Goal: Information Seeking & Learning: Find specific fact

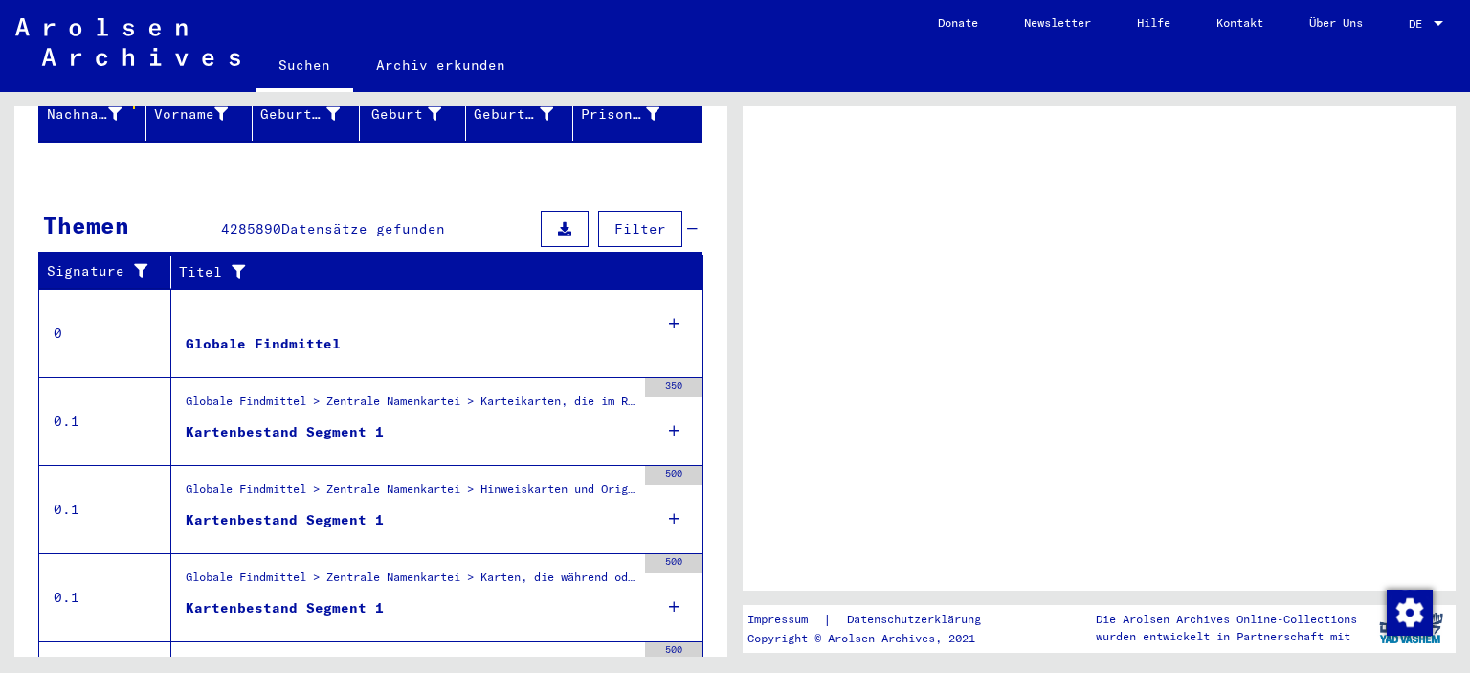
scroll to position [268, 0]
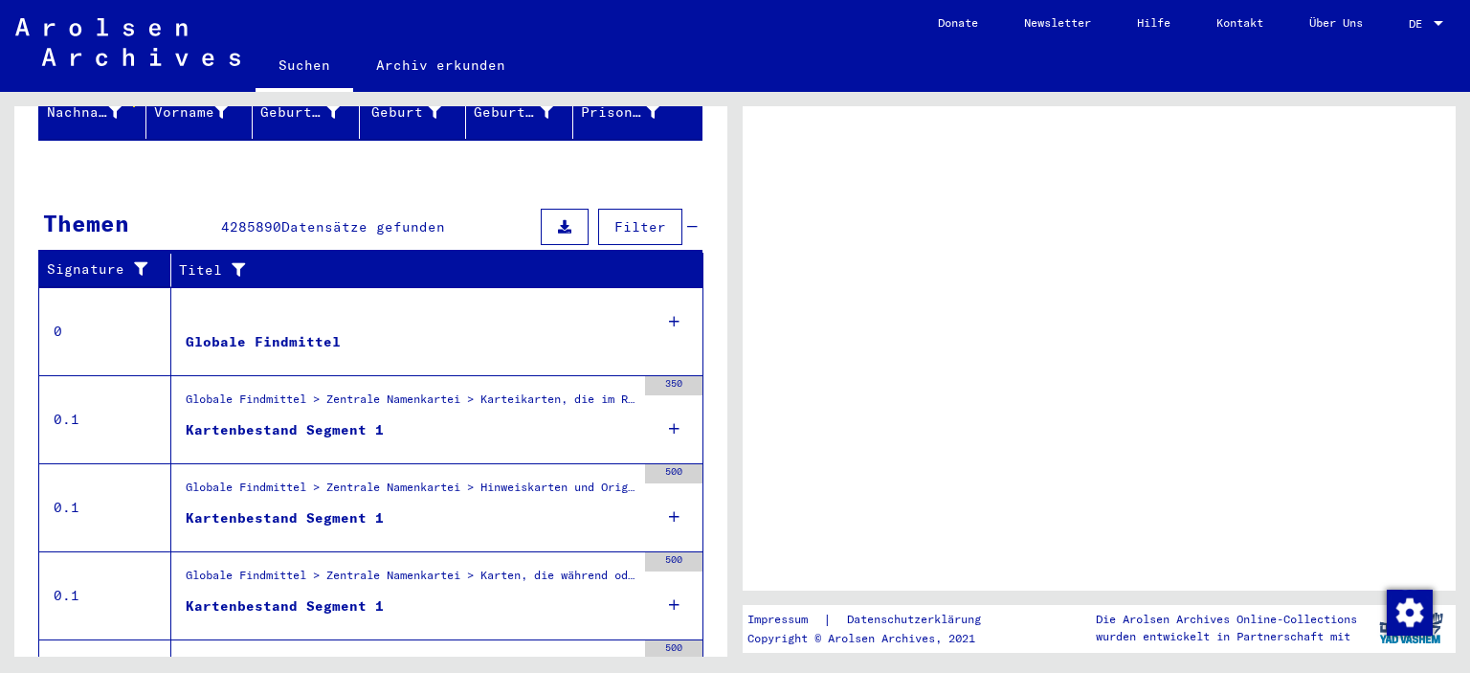
click at [583, 390] on div "Globale Findmittel > Zentrale Namenkartei > Karteikarten, die im Rahmen der seq…" at bounding box center [411, 403] width 450 height 27
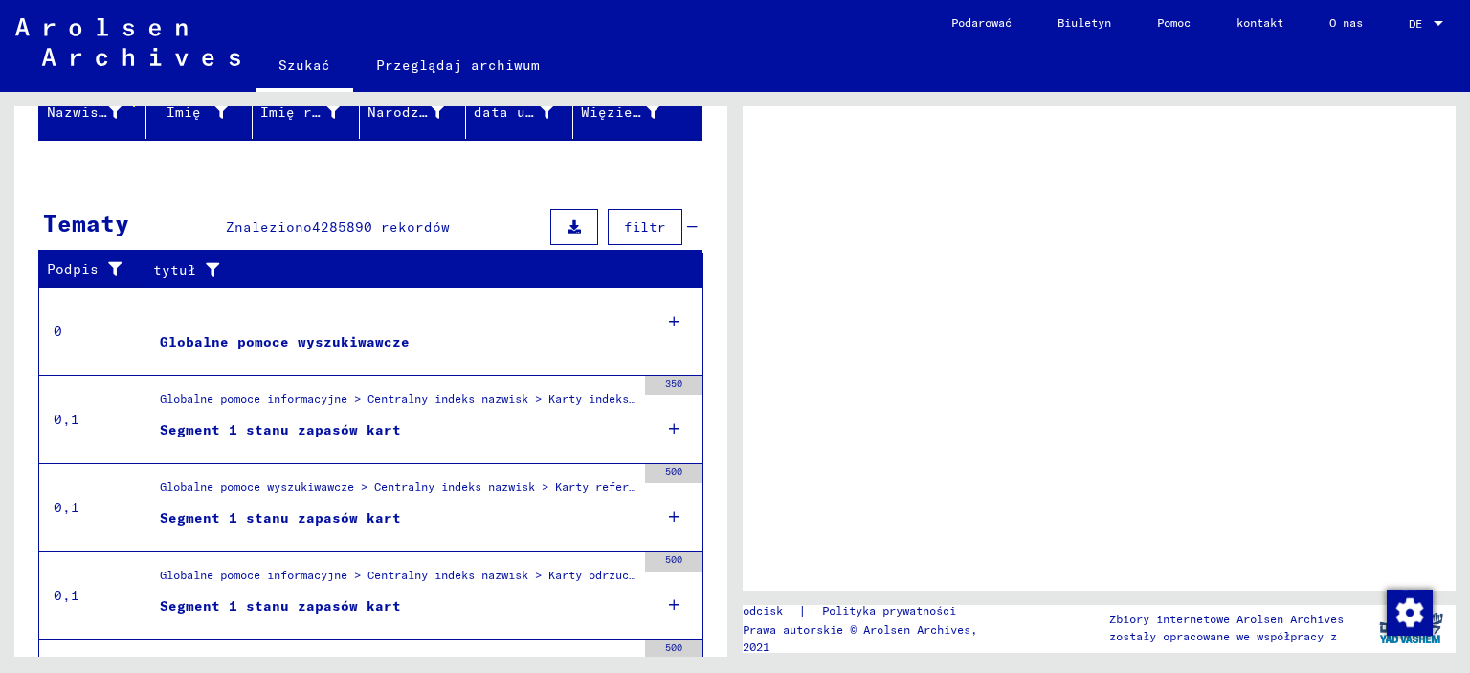
scroll to position [288, 0]
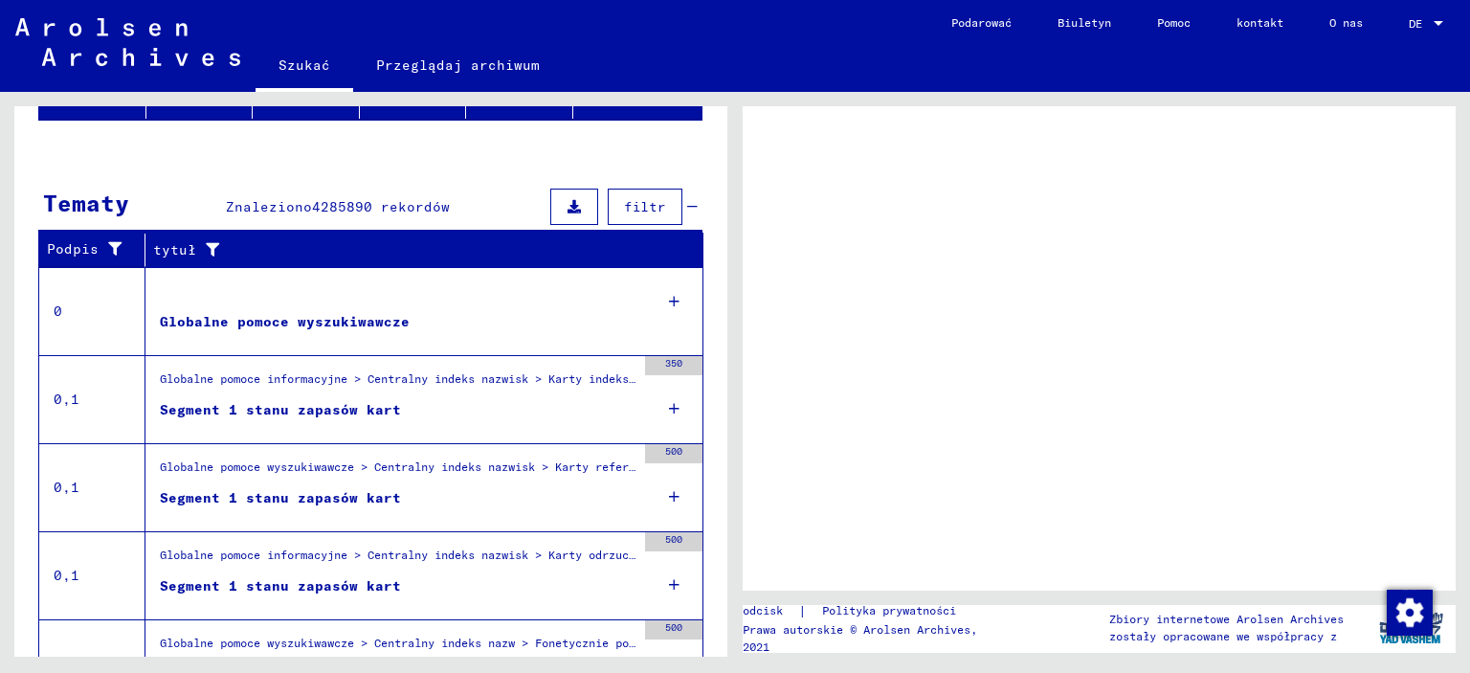
click at [278, 387] on div "Globalne pomoce informacyjne > Centralny indeks nazwisk > Karty indeksowe zeska…" at bounding box center [398, 383] width 476 height 27
click at [277, 408] on font "Segment 1 stanu zapasów kart" at bounding box center [280, 409] width 241 height 17
click at [669, 406] on icon at bounding box center [674, 408] width 11 height 67
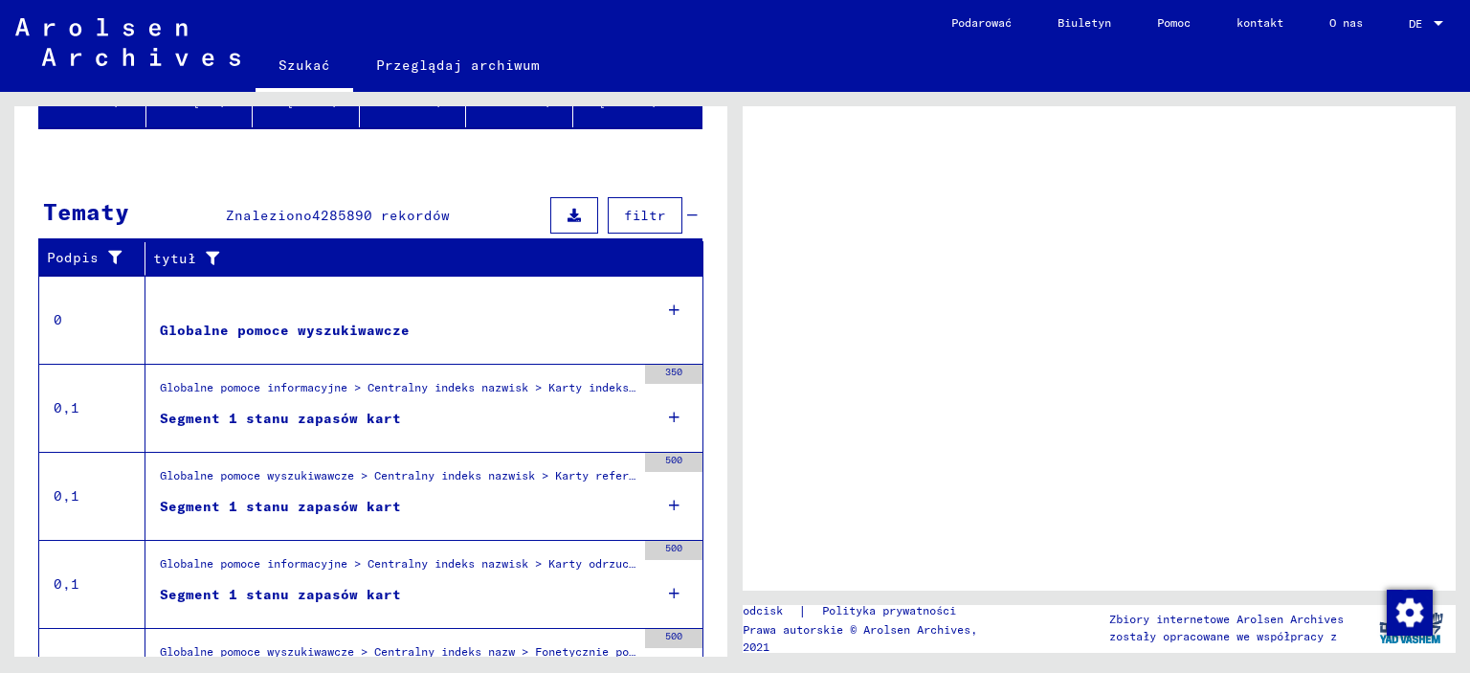
scroll to position [276, 0]
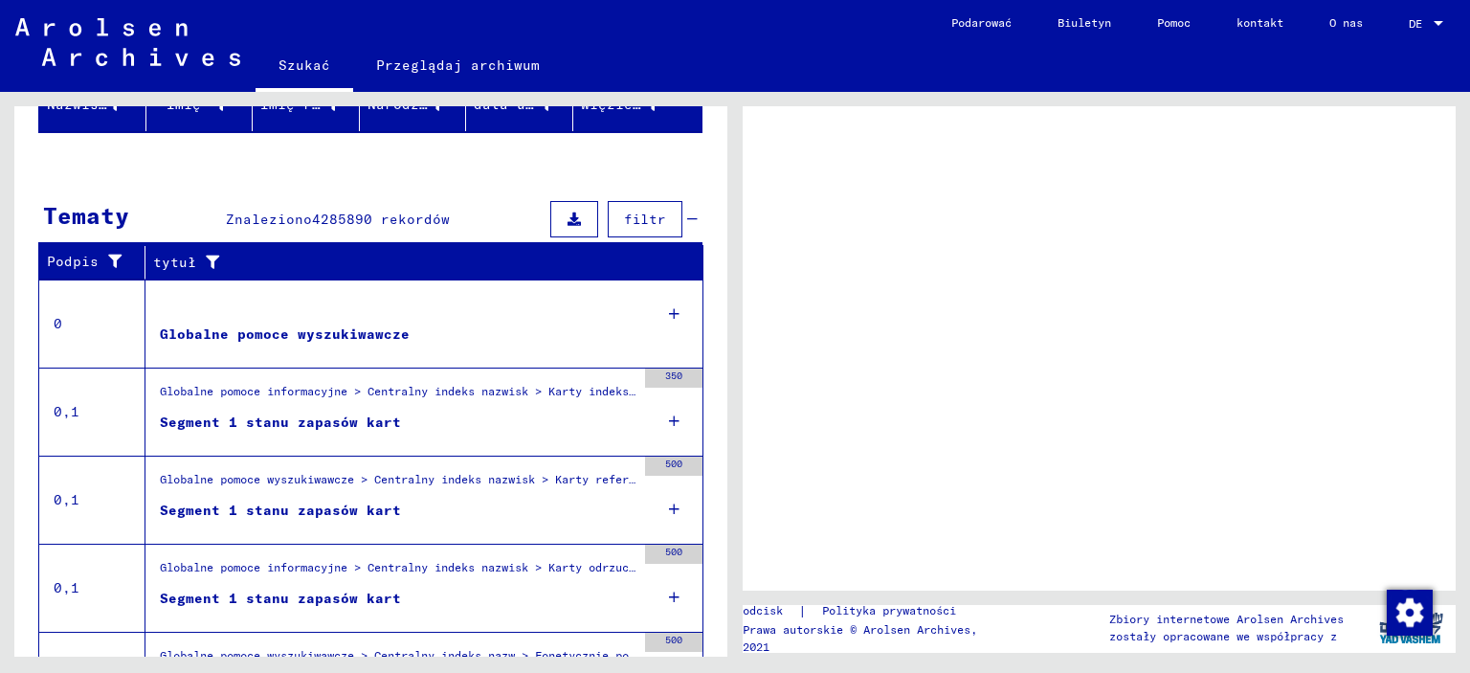
click at [666, 375] on font "350" at bounding box center [673, 375] width 17 height 12
click at [667, 379] on div "350" at bounding box center [673, 377] width 57 height 19
click at [669, 382] on div "350" at bounding box center [673, 377] width 57 height 19
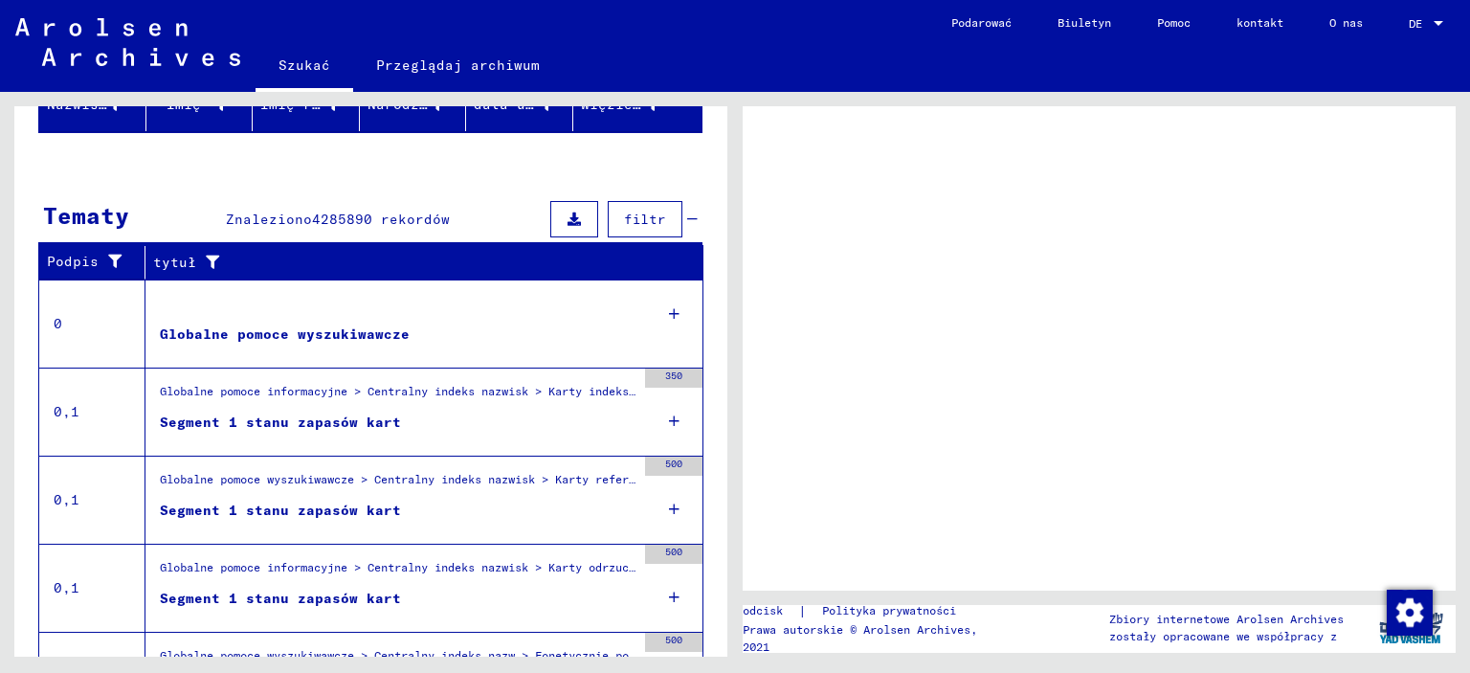
click at [567, 391] on font "Globalne pomoce informacyjne > Centralny indeks nazwisk > Karty indeksowe zeska…" at bounding box center [746, 391] width 1172 height 14
click at [335, 387] on font "Globalne pomoce informacyjne > Centralny indeks nazwisk > Karty indeksowe zeska…" at bounding box center [746, 391] width 1172 height 14
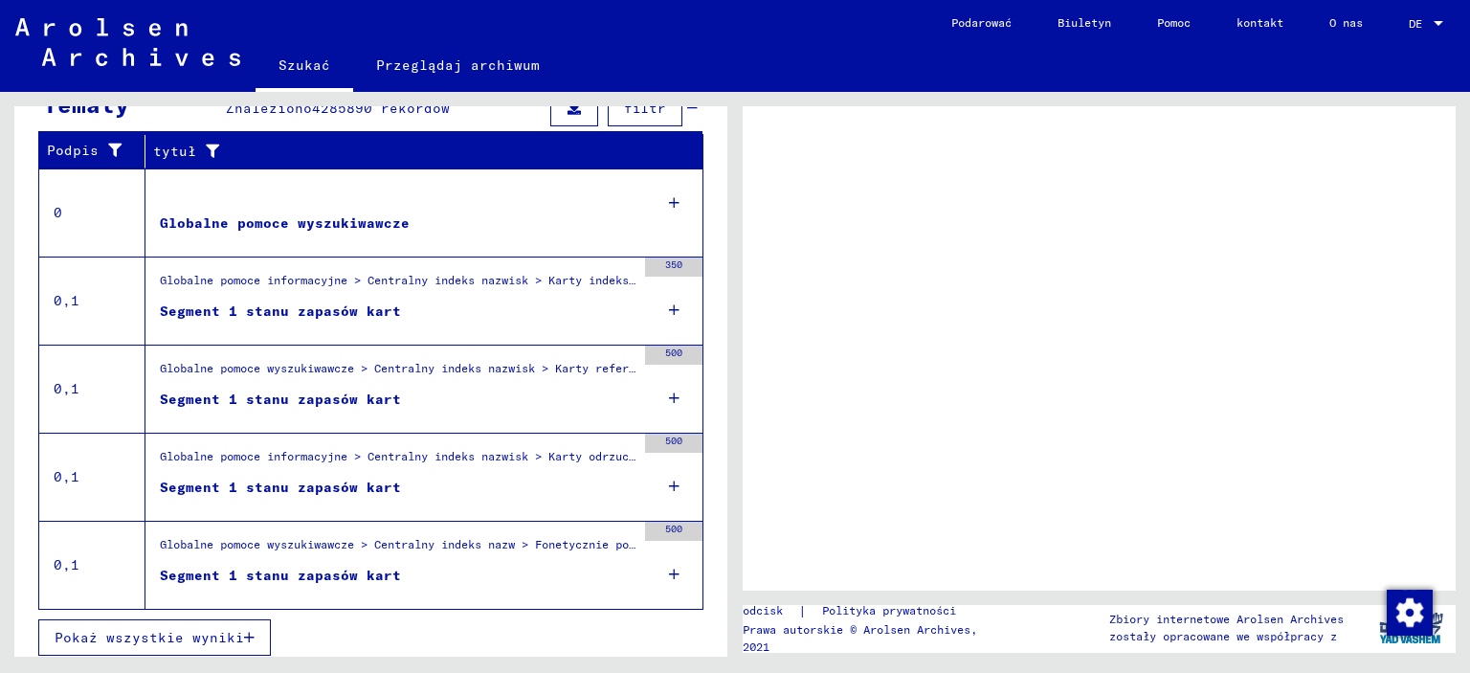
scroll to position [390, 0]
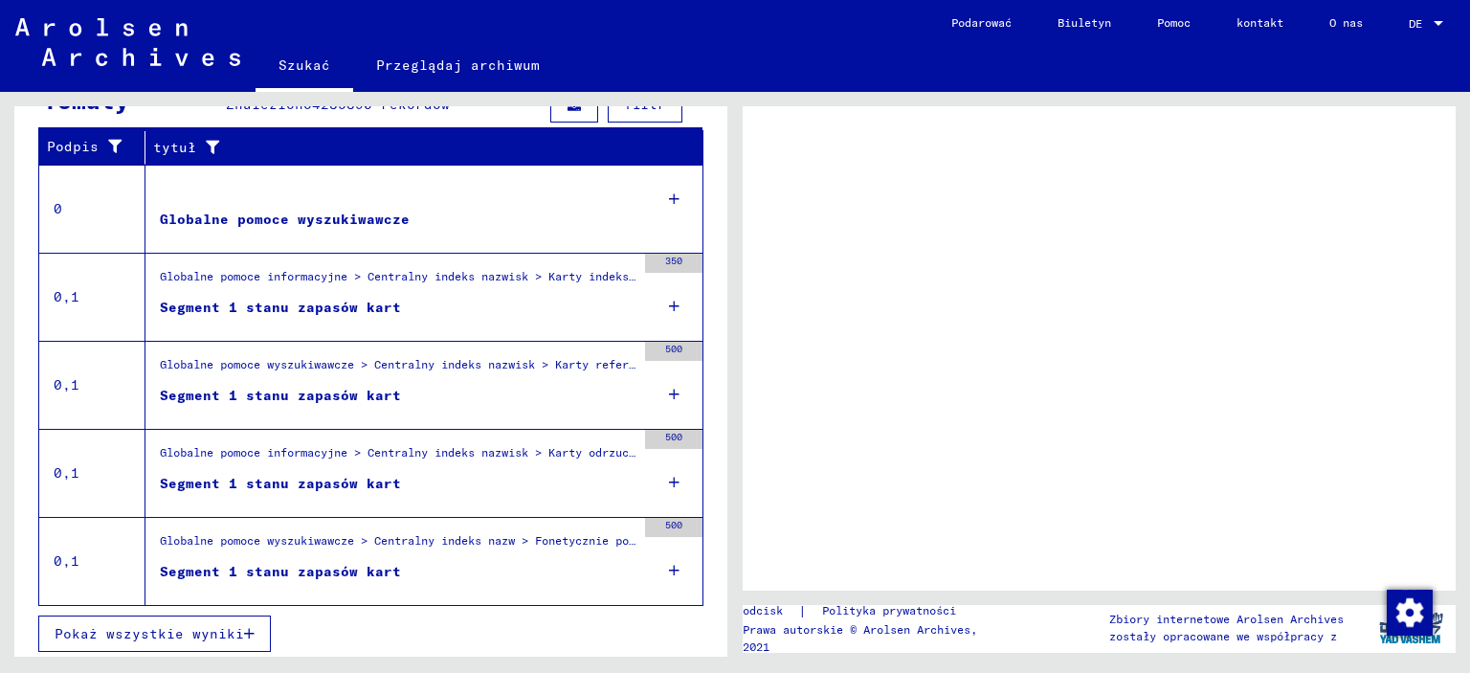
click at [142, 627] on font "Pokaż wszystkie wyniki" at bounding box center [149, 633] width 189 height 17
click at [551, 269] on font "Globalne pomoce informacyjne > Centralny indeks nazwisk > Karty indeksowe zeska…" at bounding box center [746, 276] width 1172 height 14
